Goal: Information Seeking & Learning: Learn about a topic

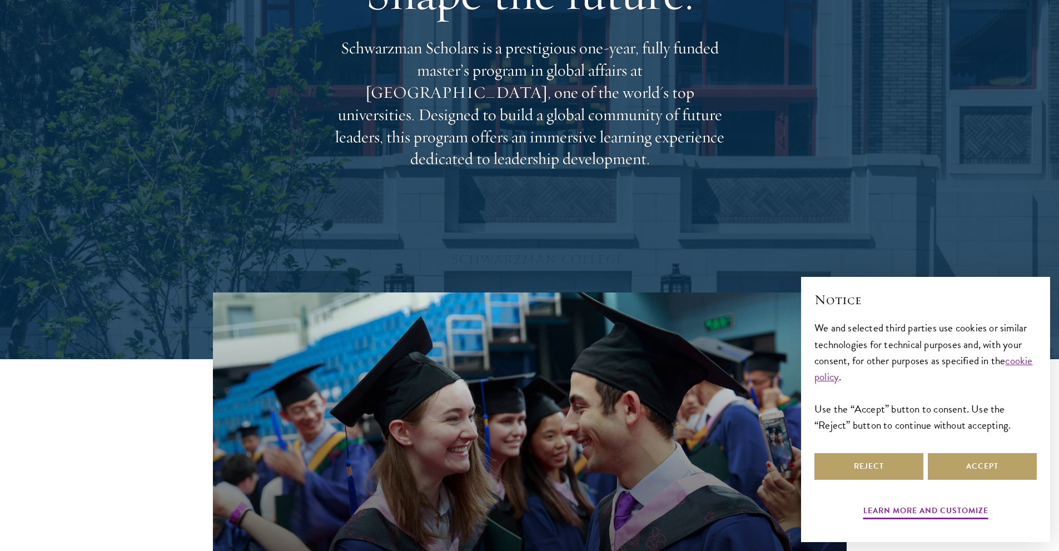
scroll to position [192, 0]
click at [867, 463] on button "Reject" at bounding box center [868, 466] width 109 height 27
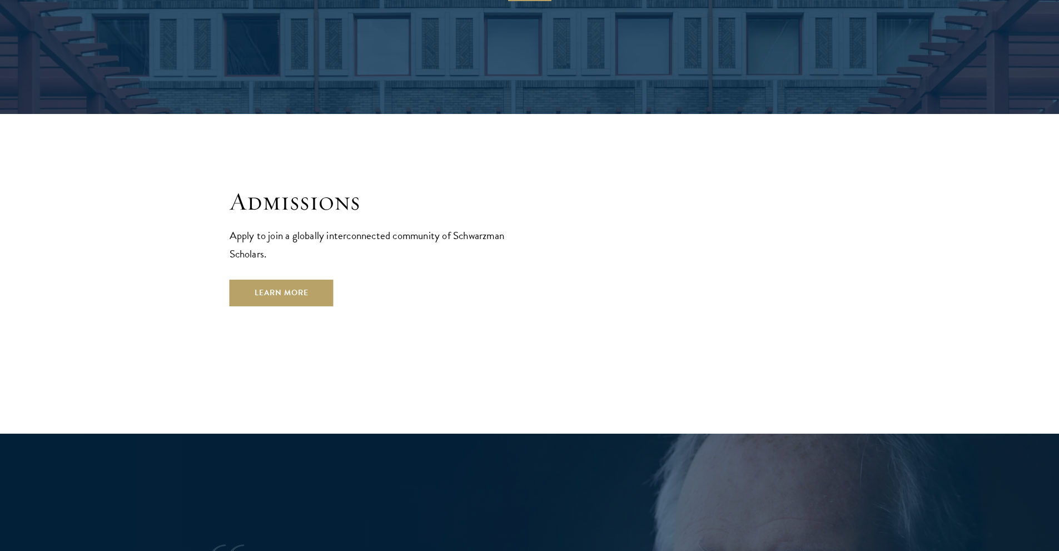
scroll to position [1870, 0]
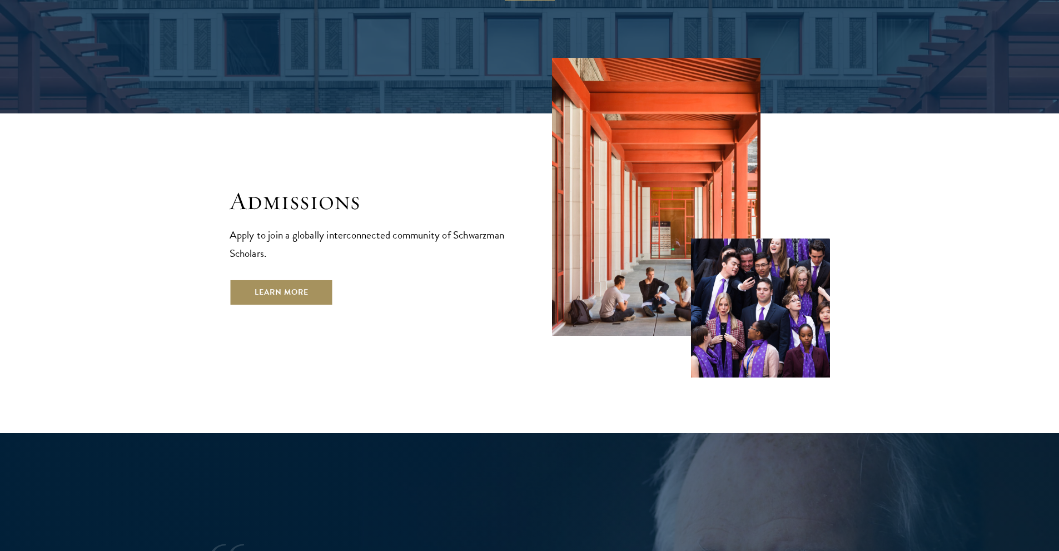
click at [292, 279] on link "Learn More" at bounding box center [282, 292] width 104 height 27
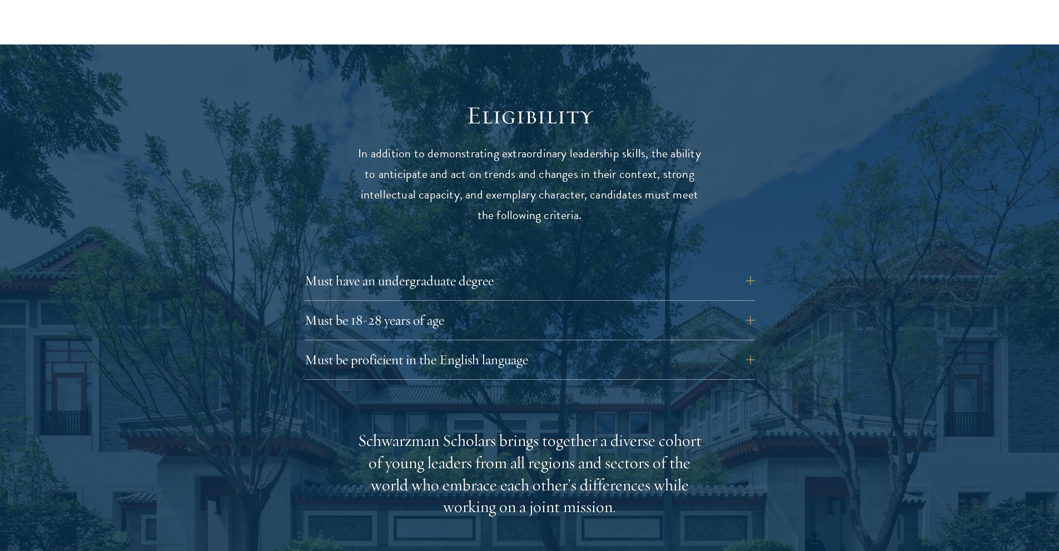
scroll to position [1385, 0]
click at [750, 346] on button "Must be proficient in the English language" at bounding box center [538, 359] width 450 height 27
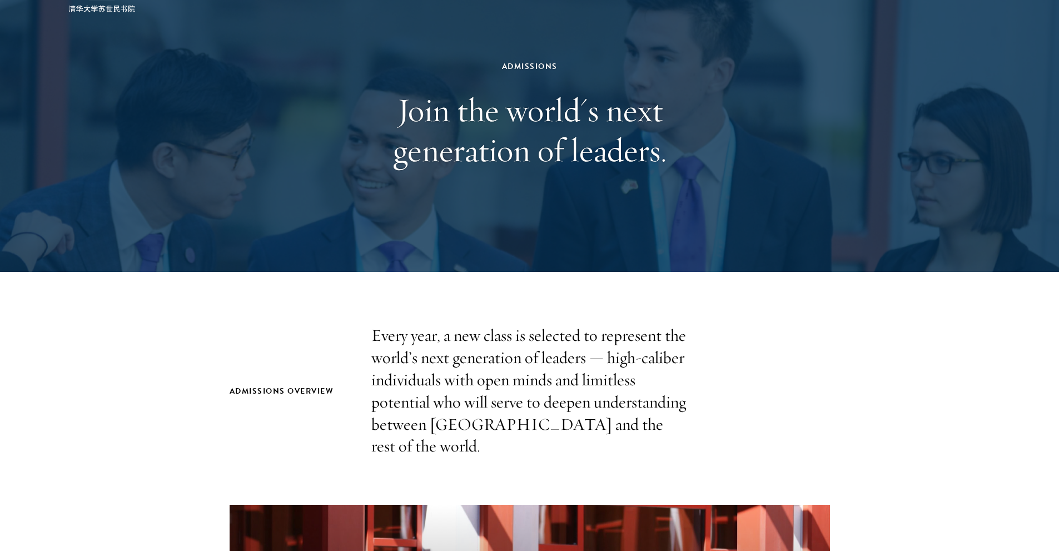
scroll to position [0, 0]
